Goal: Task Accomplishment & Management: Use online tool/utility

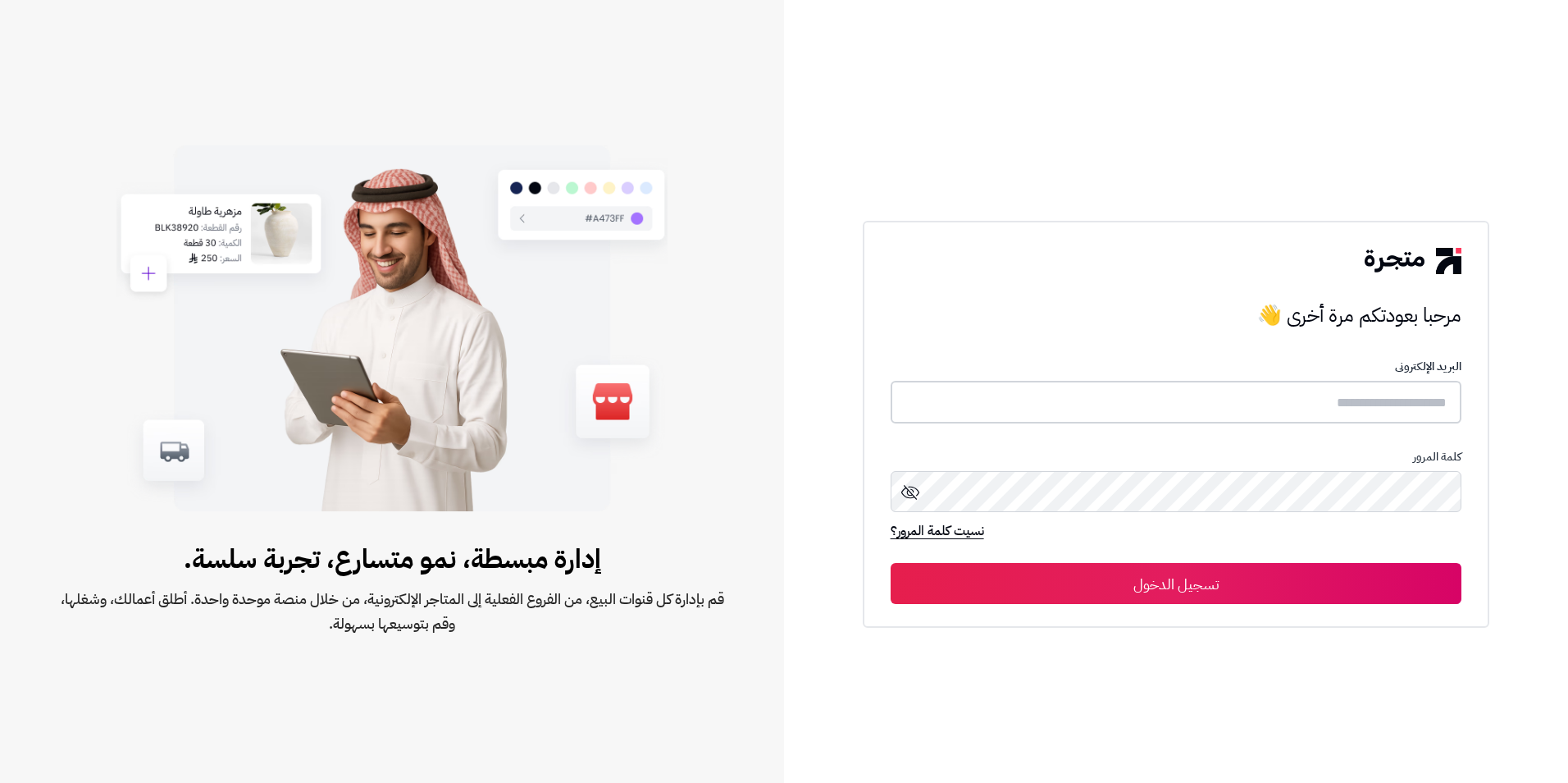
click at [1112, 398] on input "text" at bounding box center [1175, 403] width 571 height 44
type input "*******"
click at [890, 562] on button "تسجيل الدخول" at bounding box center [1175, 582] width 571 height 41
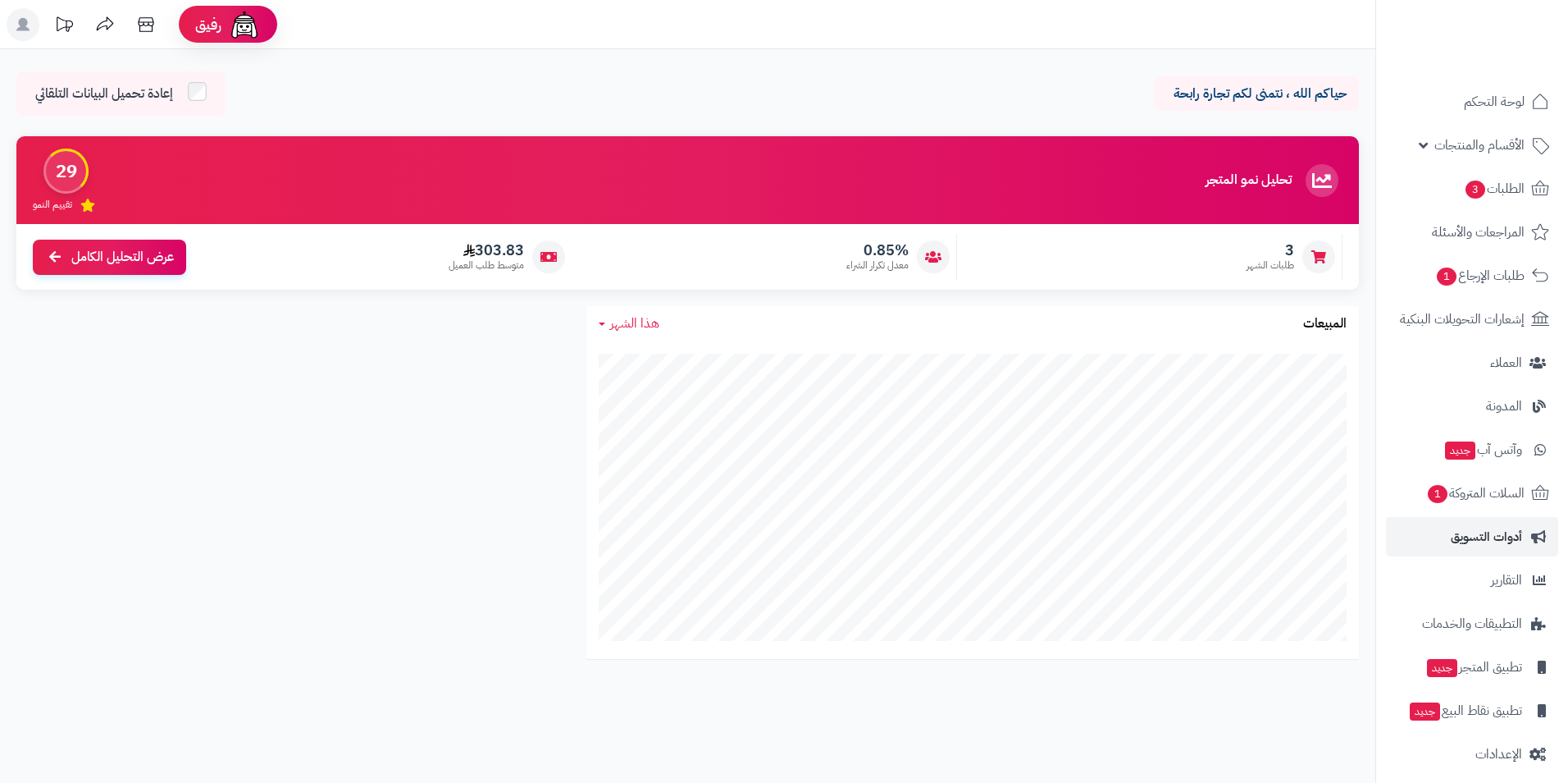
scroll to position [24, 0]
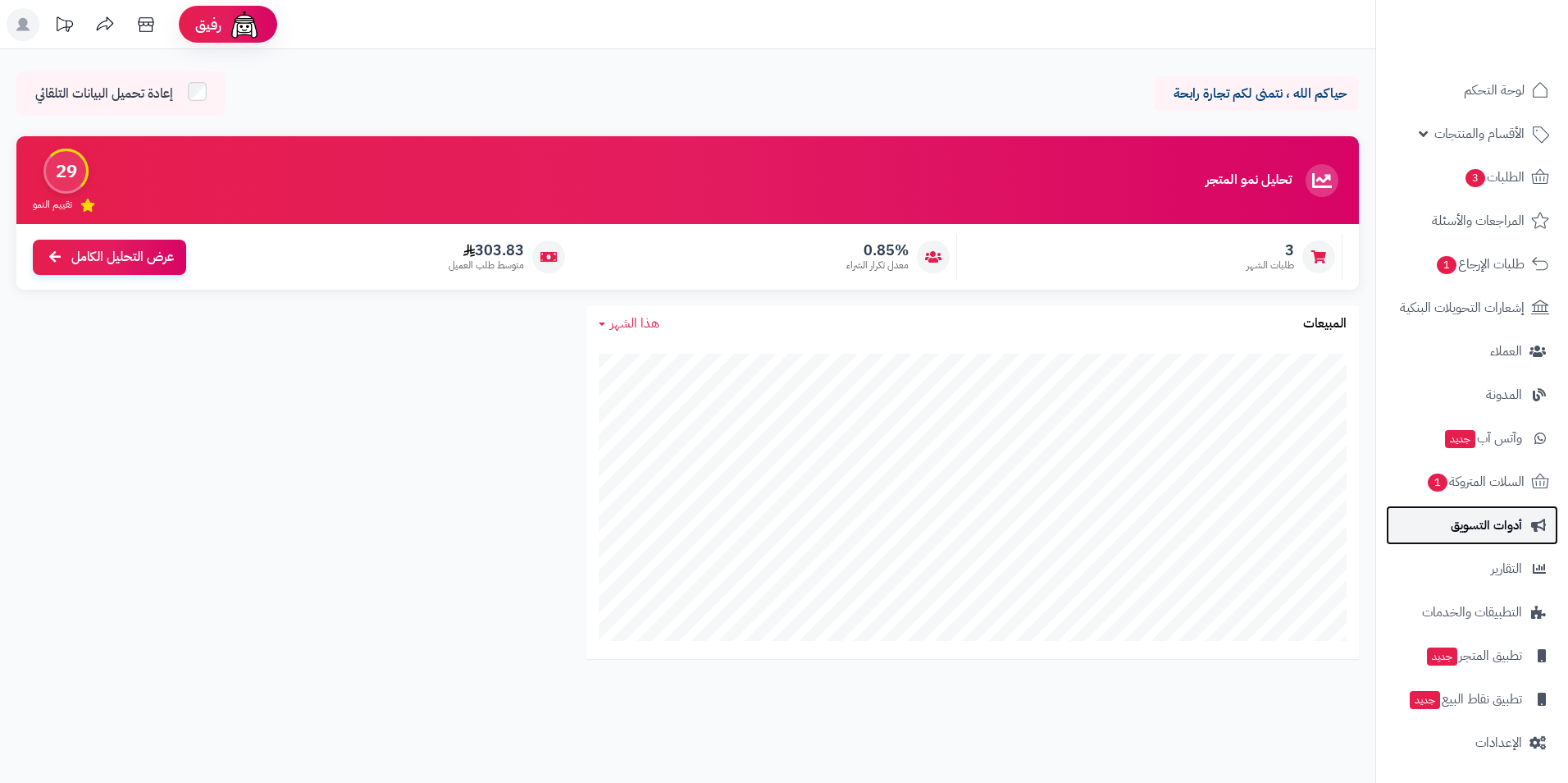
click at [1475, 514] on span "أدوات التسويق" at bounding box center [1486, 524] width 71 height 23
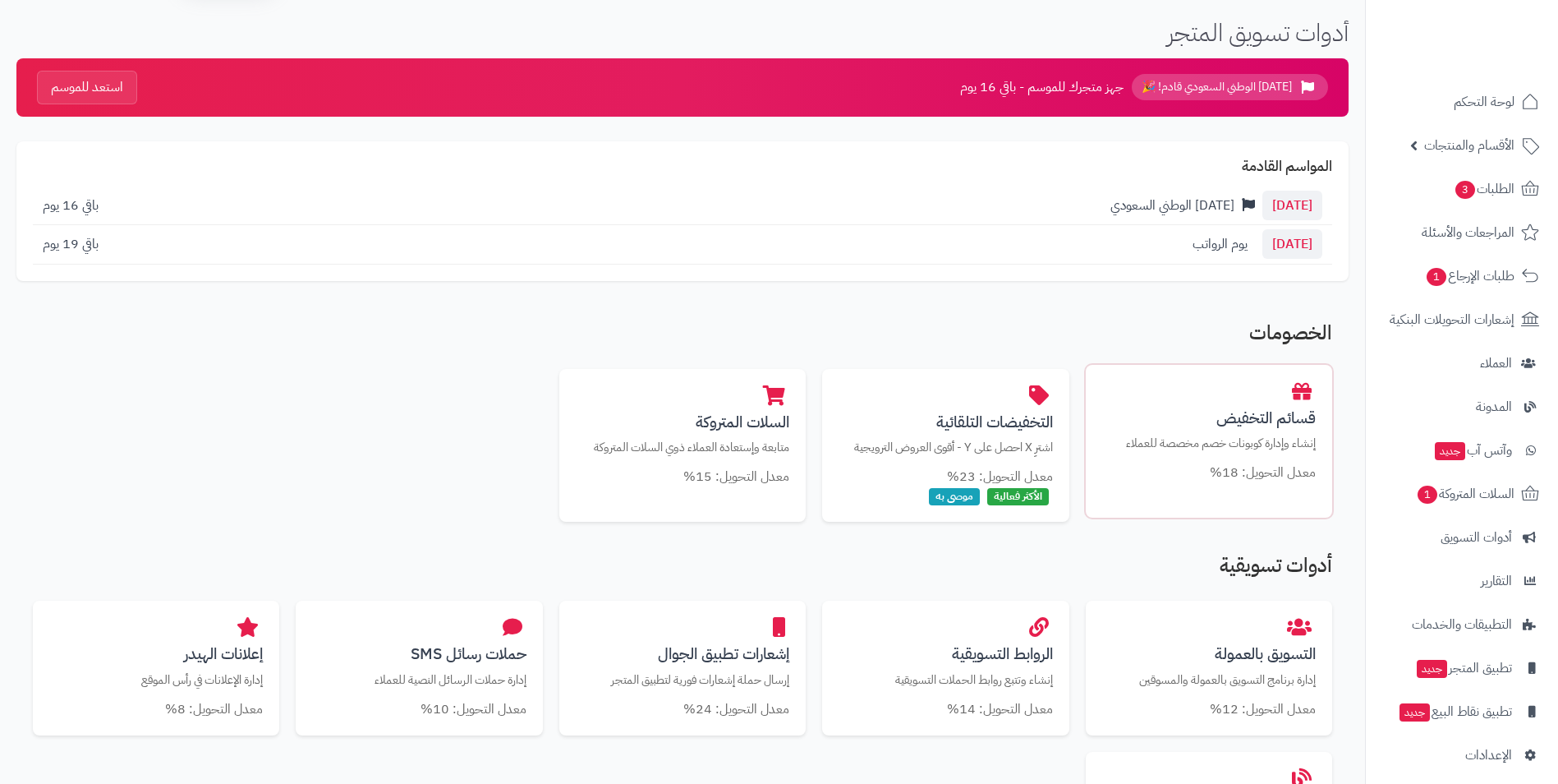
scroll to position [82, 0]
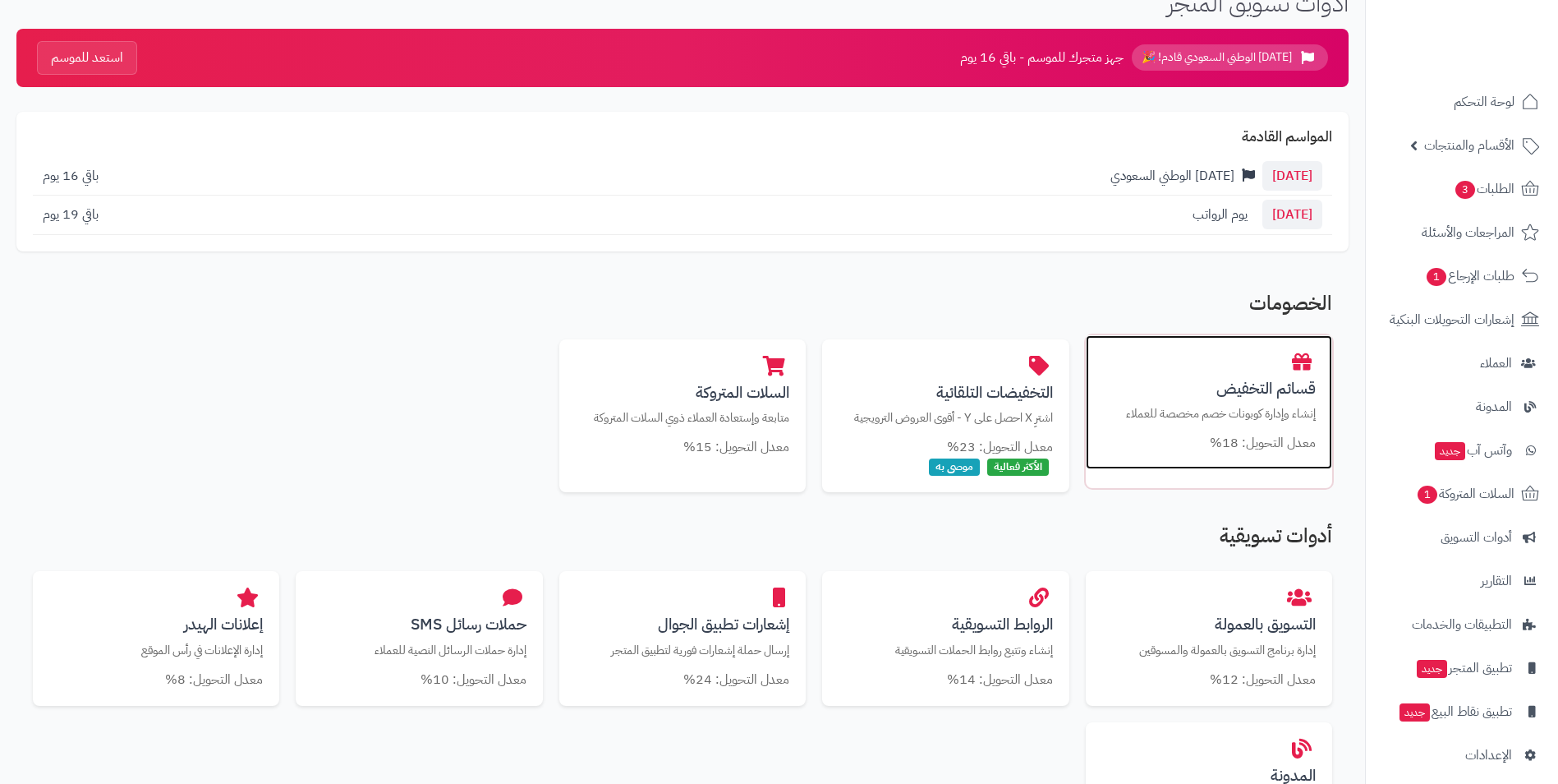
click at [1166, 406] on p "إنشاء وإدارة كوبونات خصم مخصصة للعملاء" at bounding box center [1209, 413] width 214 height 17
